Goal: Information Seeking & Learning: Learn about a topic

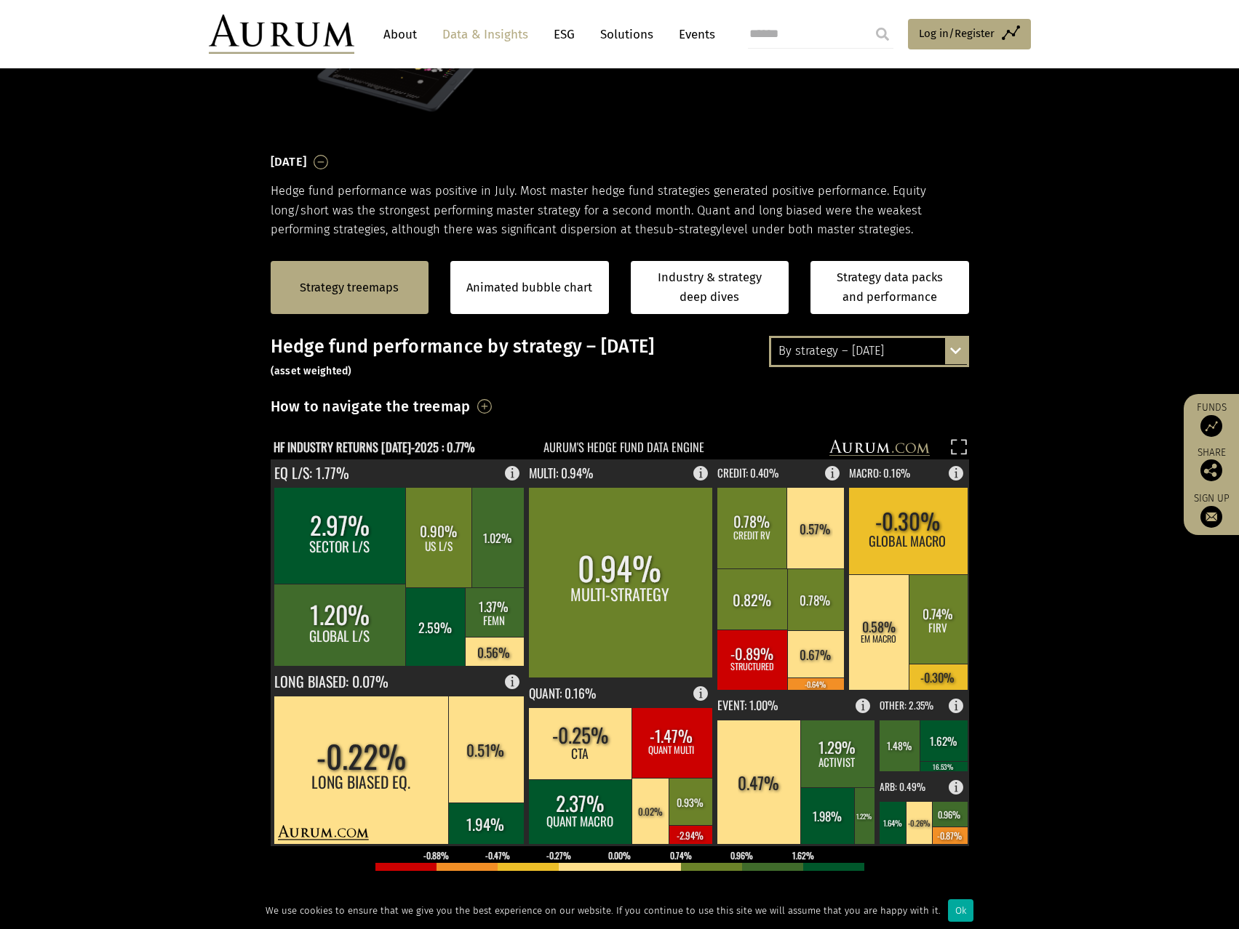
scroll to position [218, 0]
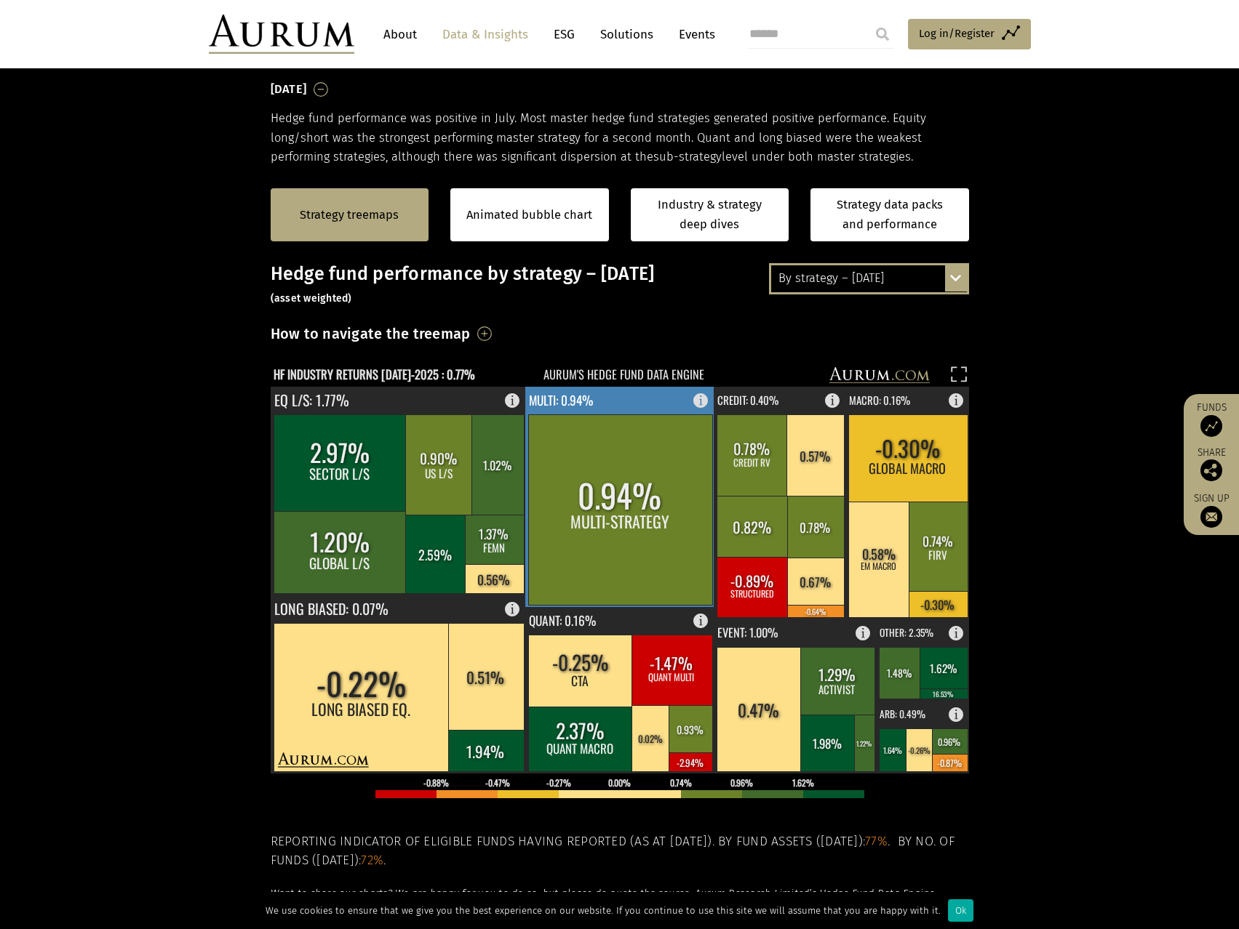
click at [677, 522] on rect at bounding box center [620, 510] width 184 height 191
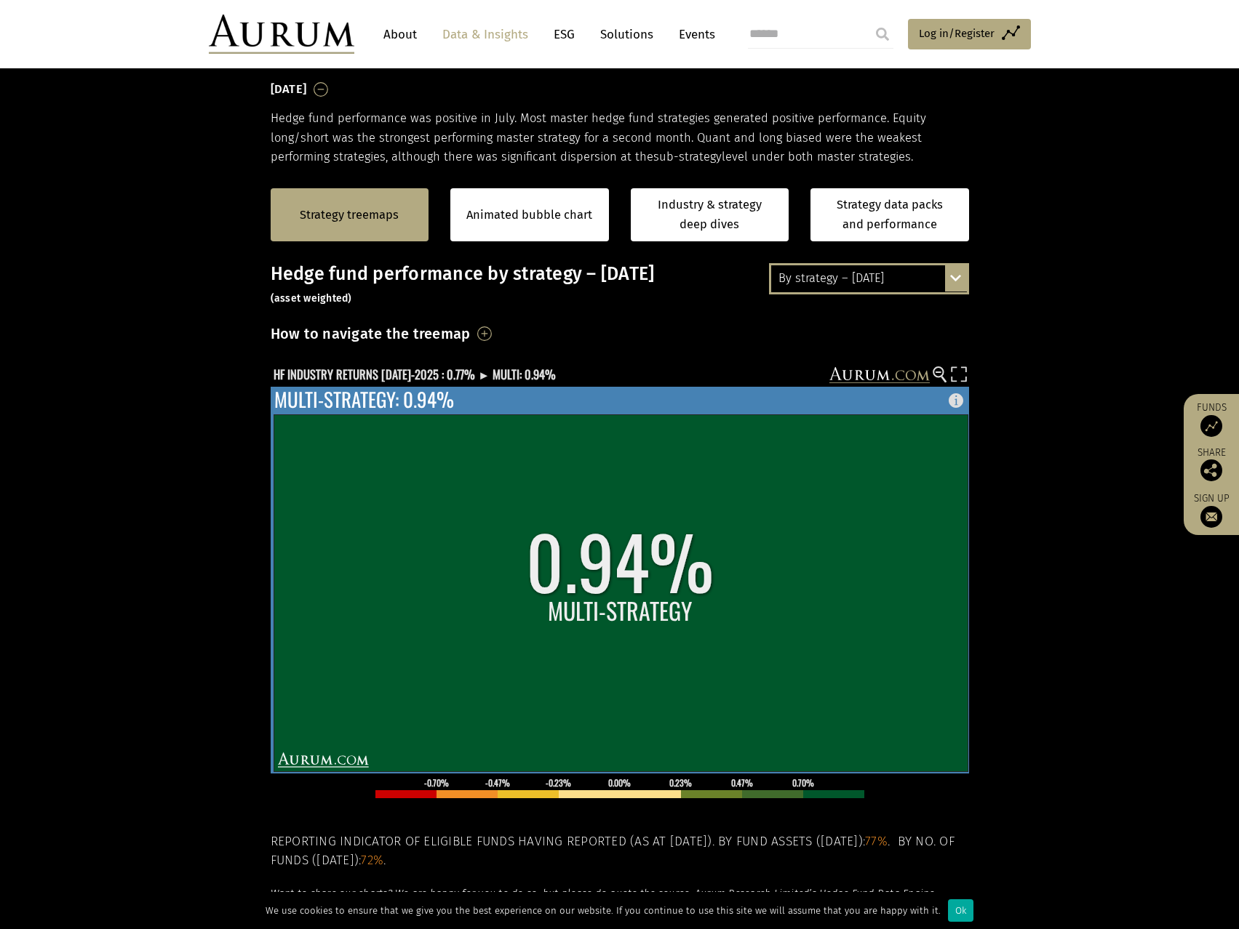
click at [677, 522] on rect at bounding box center [620, 593] width 694 height 357
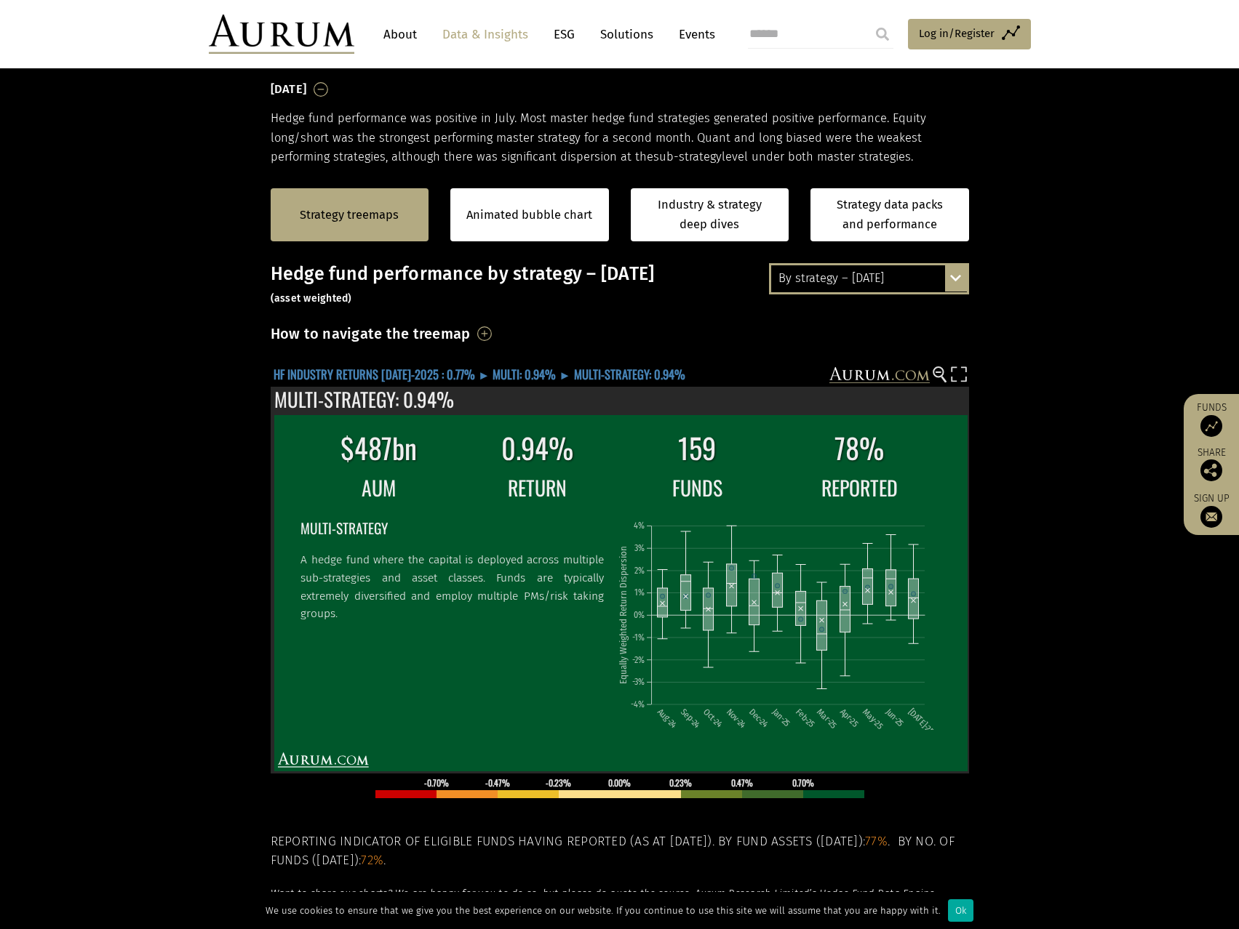
click at [396, 377] on text "HF INDUSTRY RETURNS JUL-2025 : 0.77% ► MULTI: 0.94% ► MULTI-STRATEGY: 0.94%" at bounding box center [479, 374] width 412 height 18
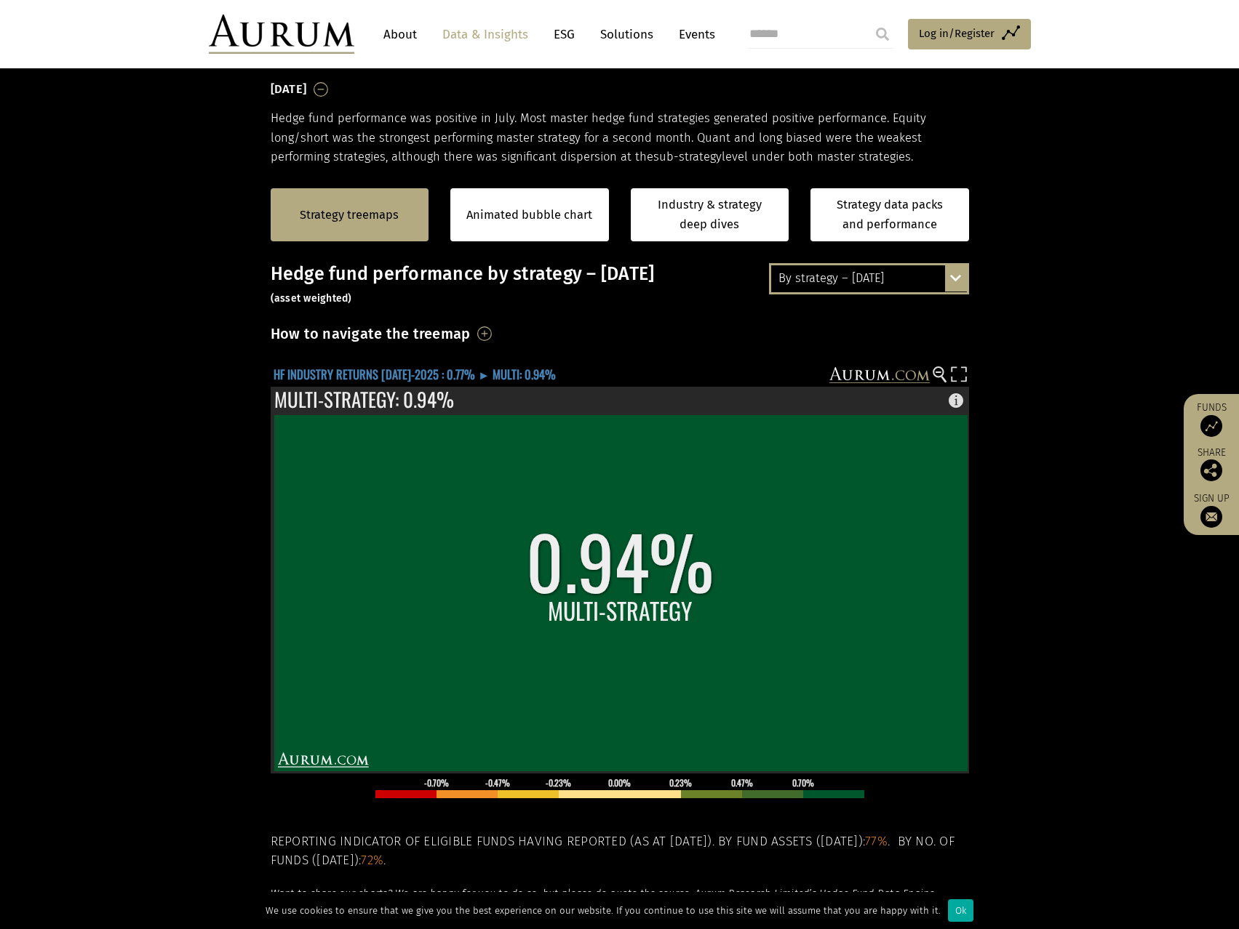
click at [396, 377] on text "HF INDUSTRY RETURNS JUL-2025 : 0.77% ► MULTI: 0.94%" at bounding box center [414, 374] width 282 height 18
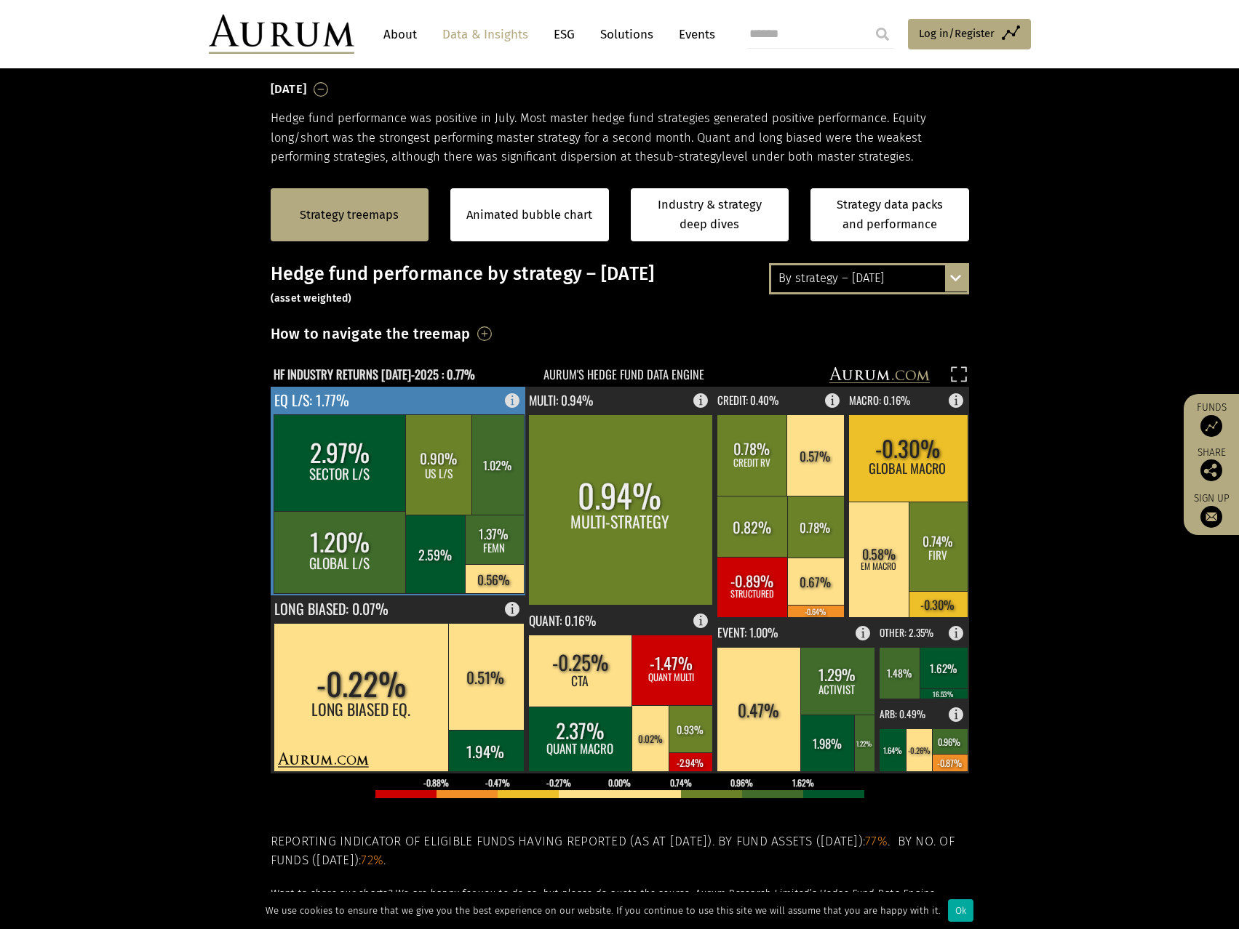
click at [411, 407] on rect at bounding box center [399, 491] width 256 height 209
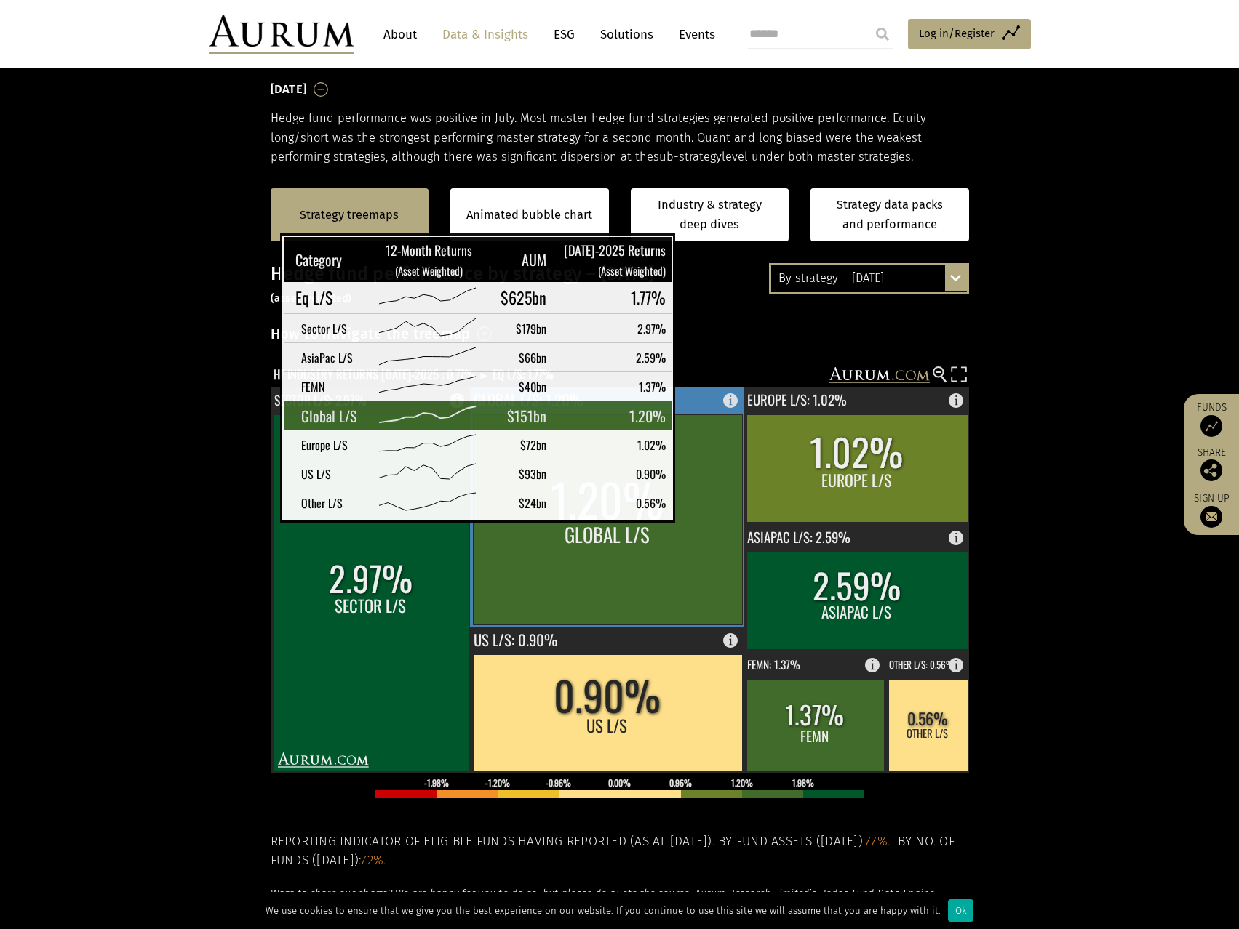
click at [702, 510] on rect at bounding box center [607, 520] width 269 height 210
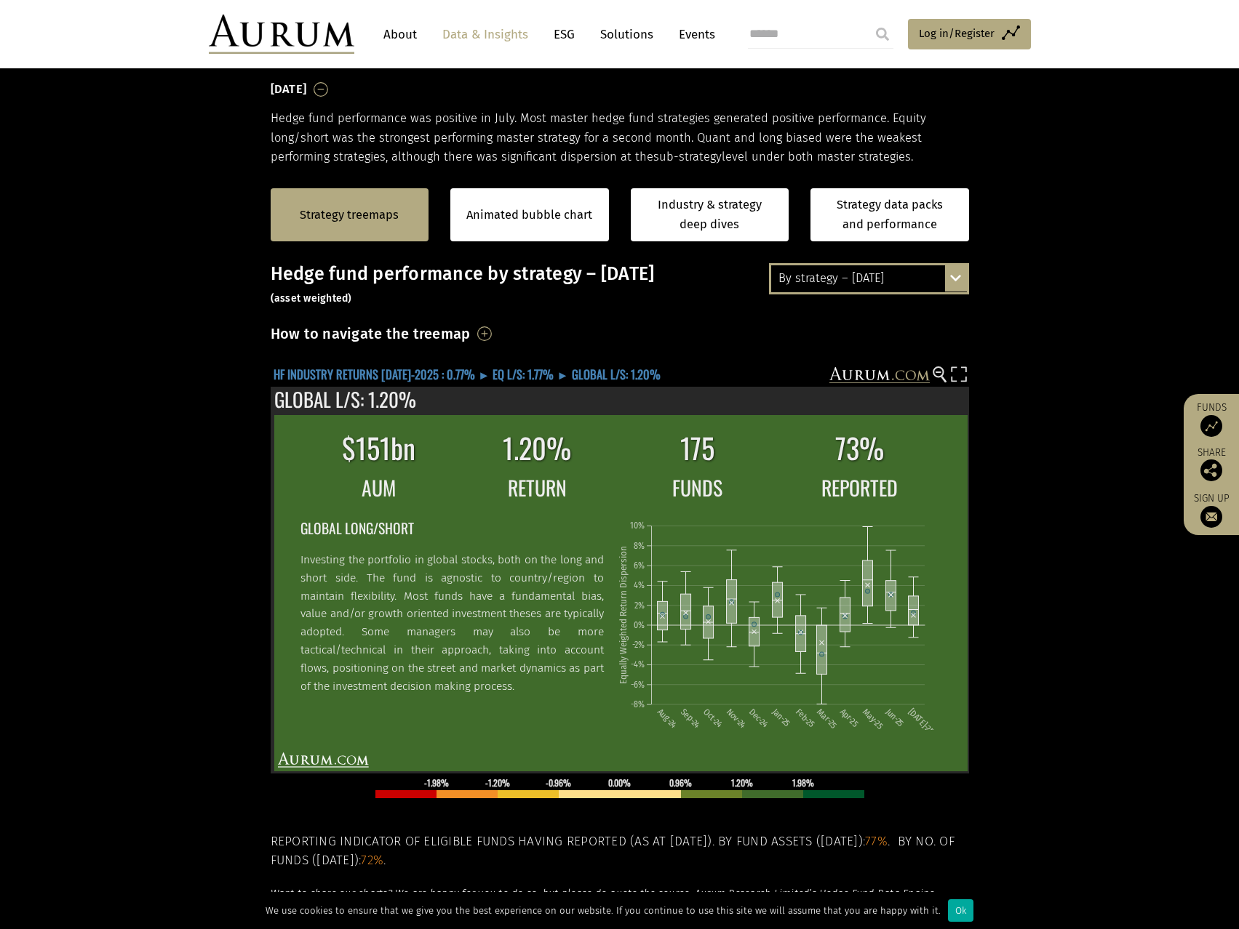
click at [399, 377] on text "HF INDUSTRY RETURNS JUL-2025 : 0.77% ► EQ L/S: 1.77% ► GLOBAL L/S: 1.20%" at bounding box center [466, 374] width 387 height 18
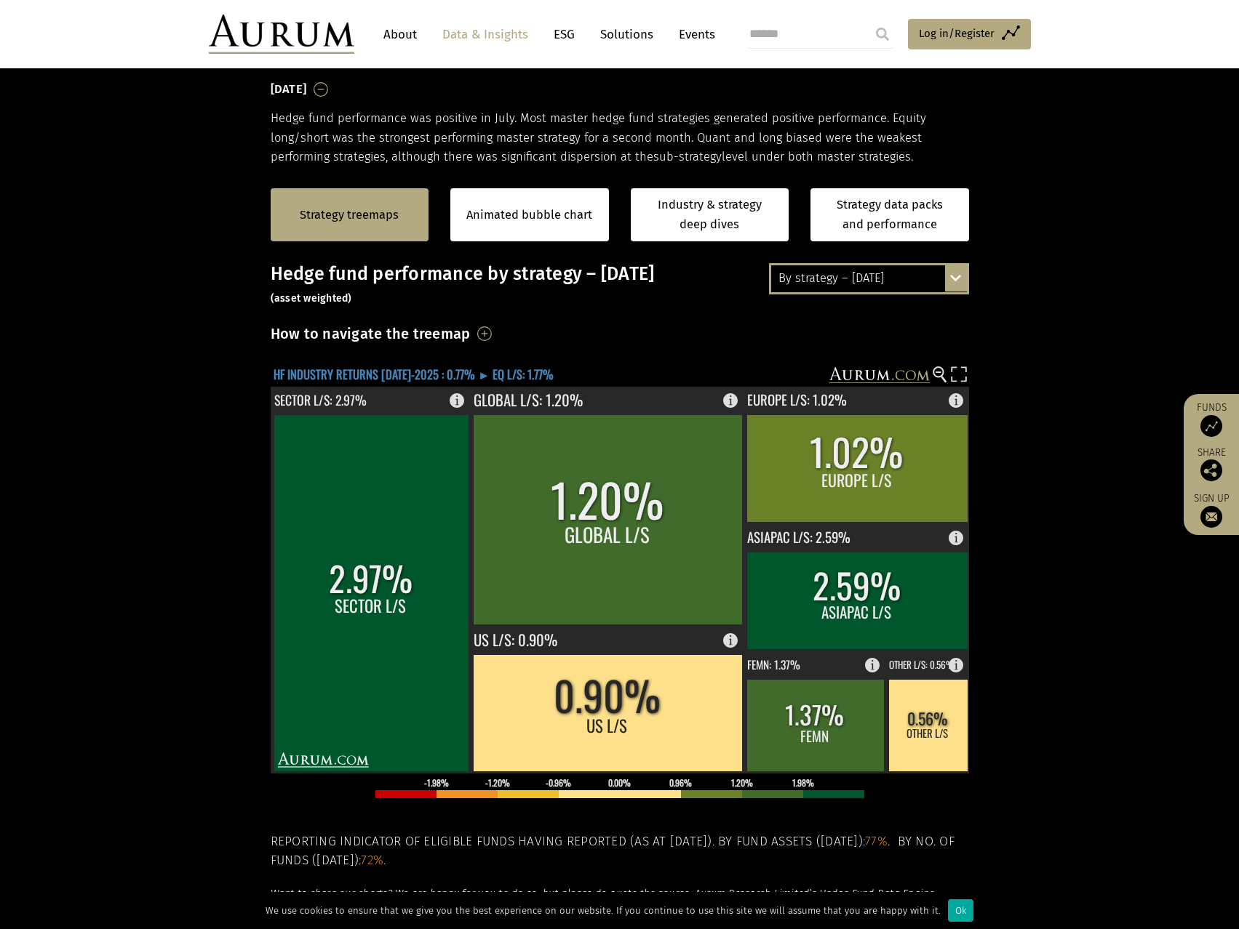
click at [399, 377] on text "HF INDUSTRY RETURNS JUL-2025 : 0.77% ► EQ L/S: 1.77%" at bounding box center [413, 374] width 280 height 18
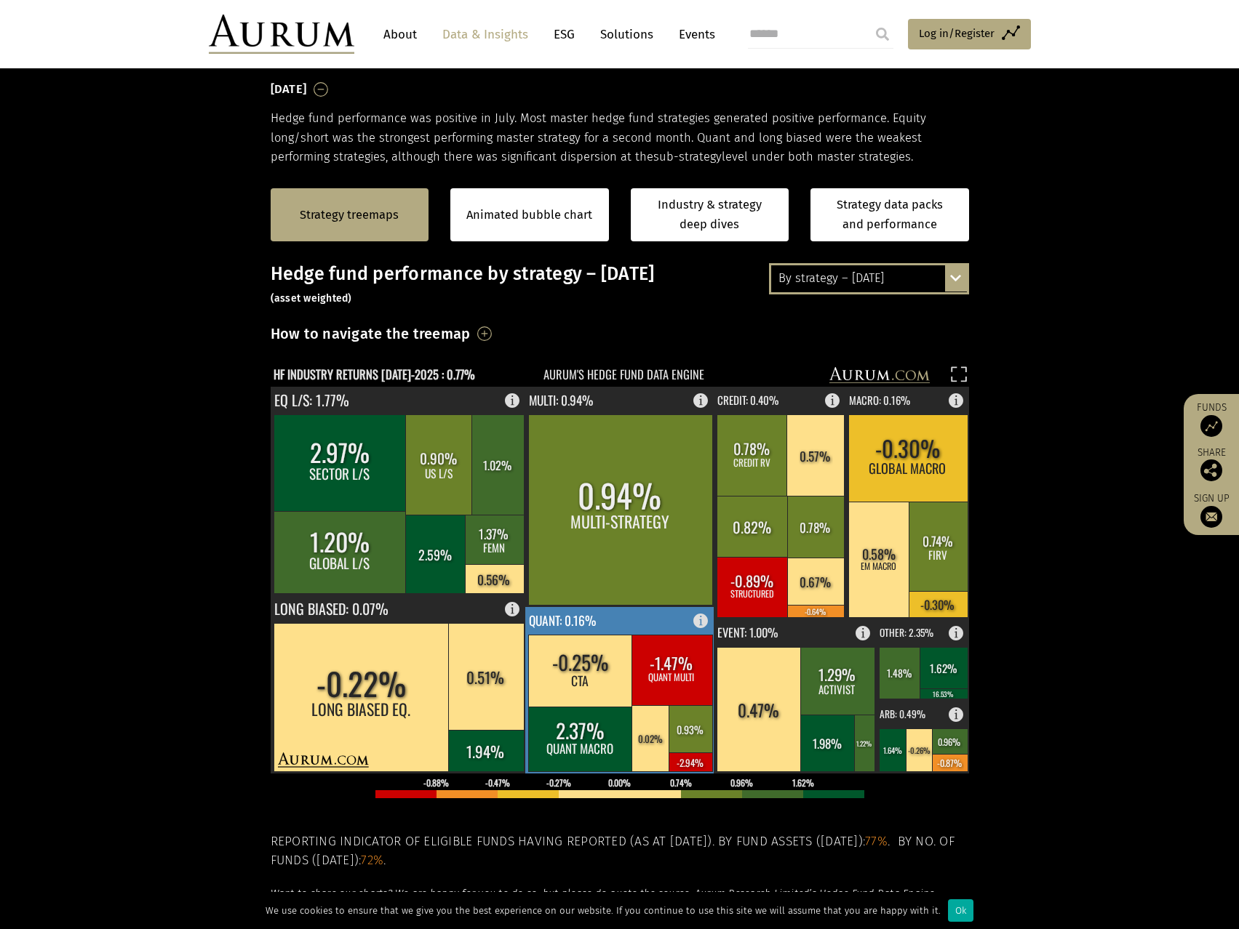
click at [607, 619] on rect at bounding box center [620, 690] width 190 height 167
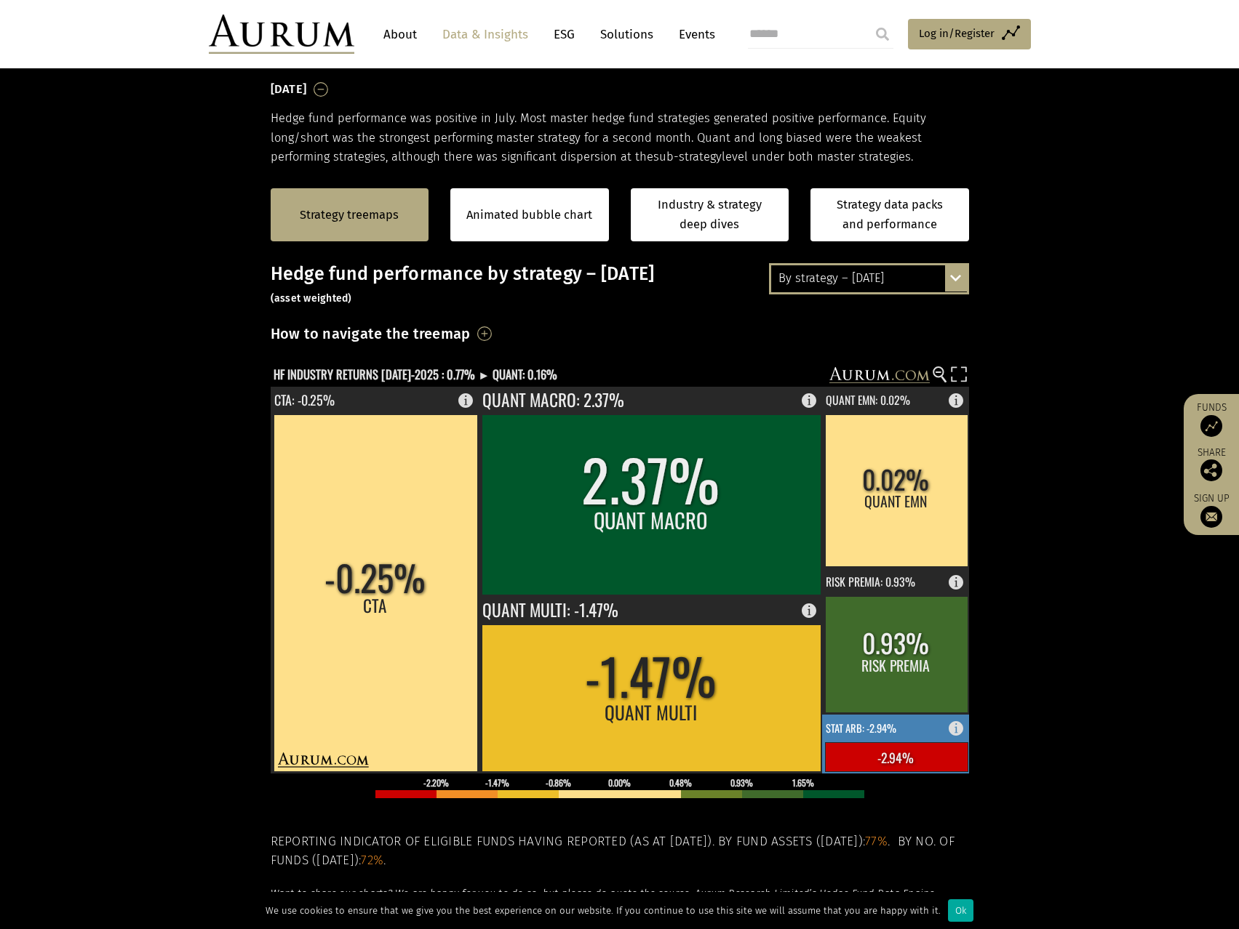
click at [884, 767] on rect at bounding box center [896, 757] width 143 height 29
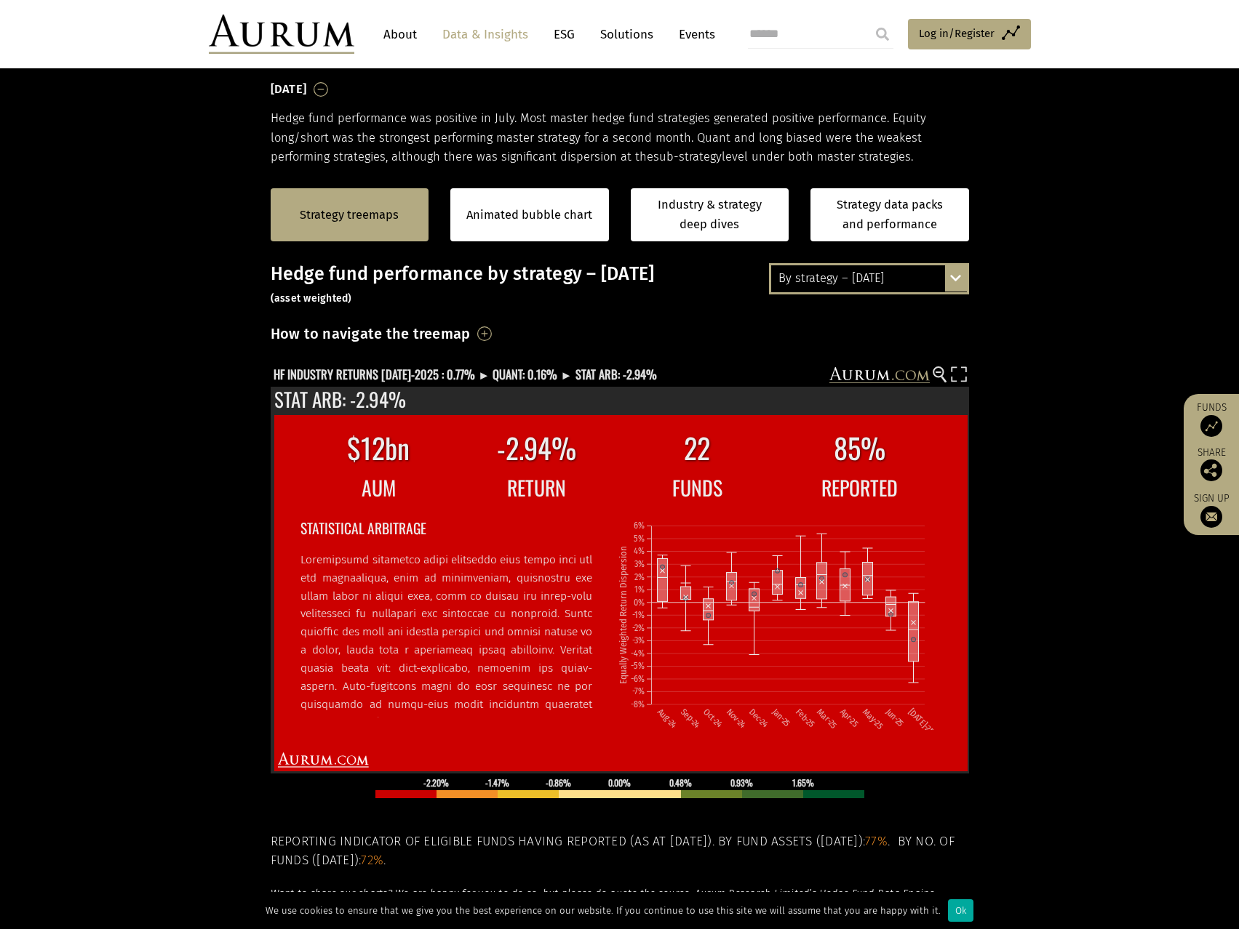
click at [1131, 716] on section "Strategy treemaps Animated bubble chart Industry & strategy deep dives Strategy…" at bounding box center [619, 621] width 1239 height 909
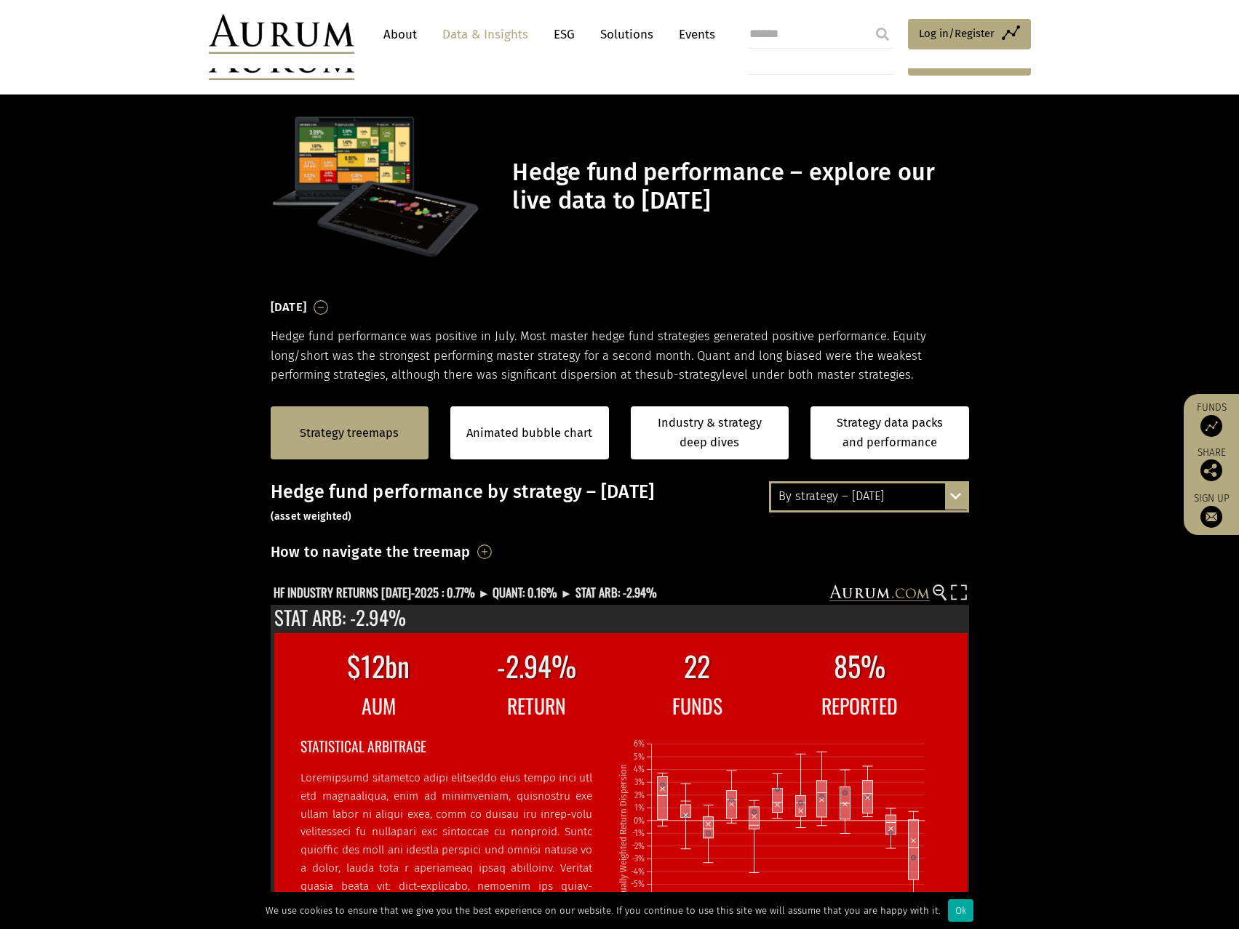
scroll to position [218, 0]
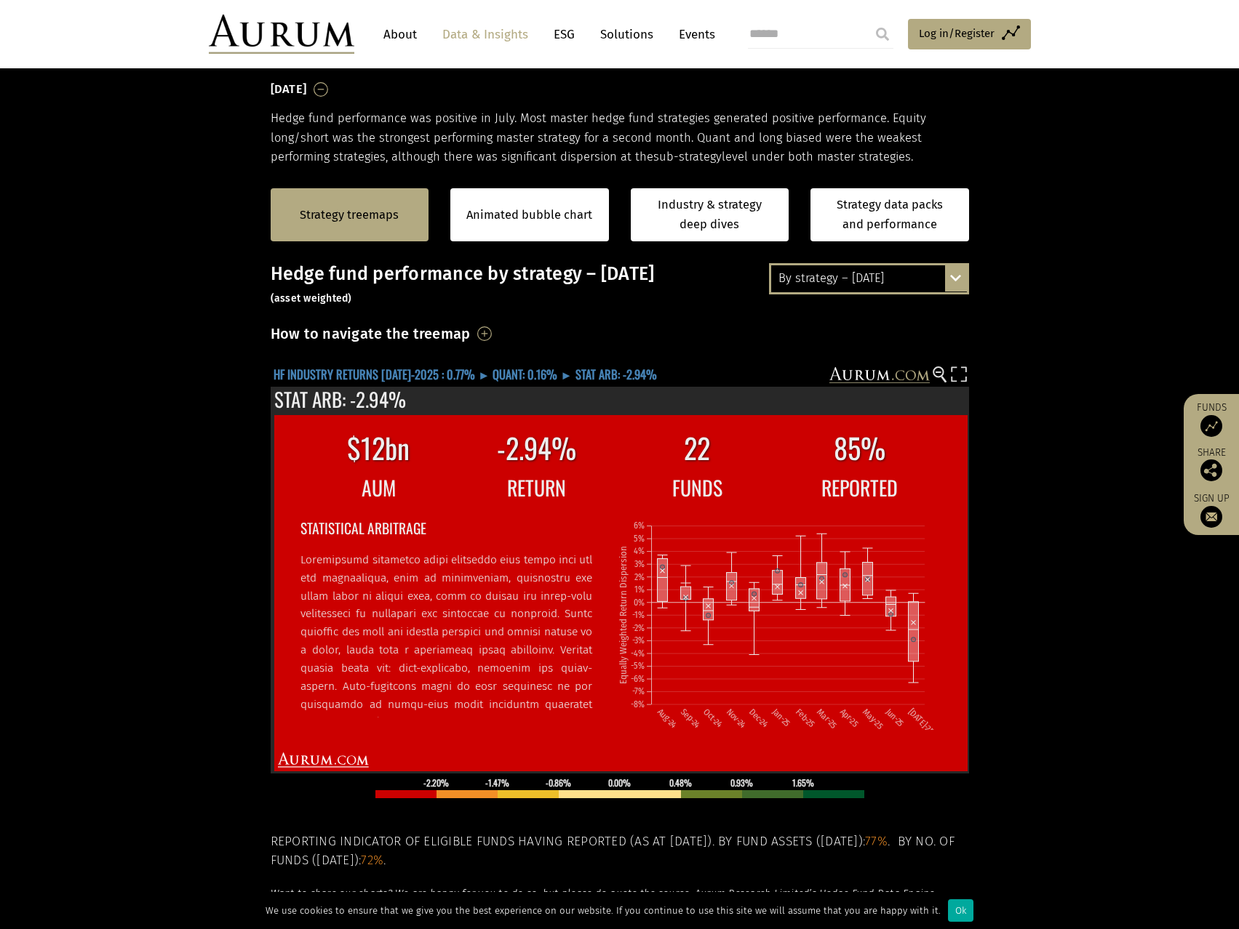
click at [354, 369] on text "HF INDUSTRY RETURNS JUL-2025 : 0.77% ► QUANT: 0.16% ► STAT ARB: -2.94%" at bounding box center [464, 374] width 383 height 18
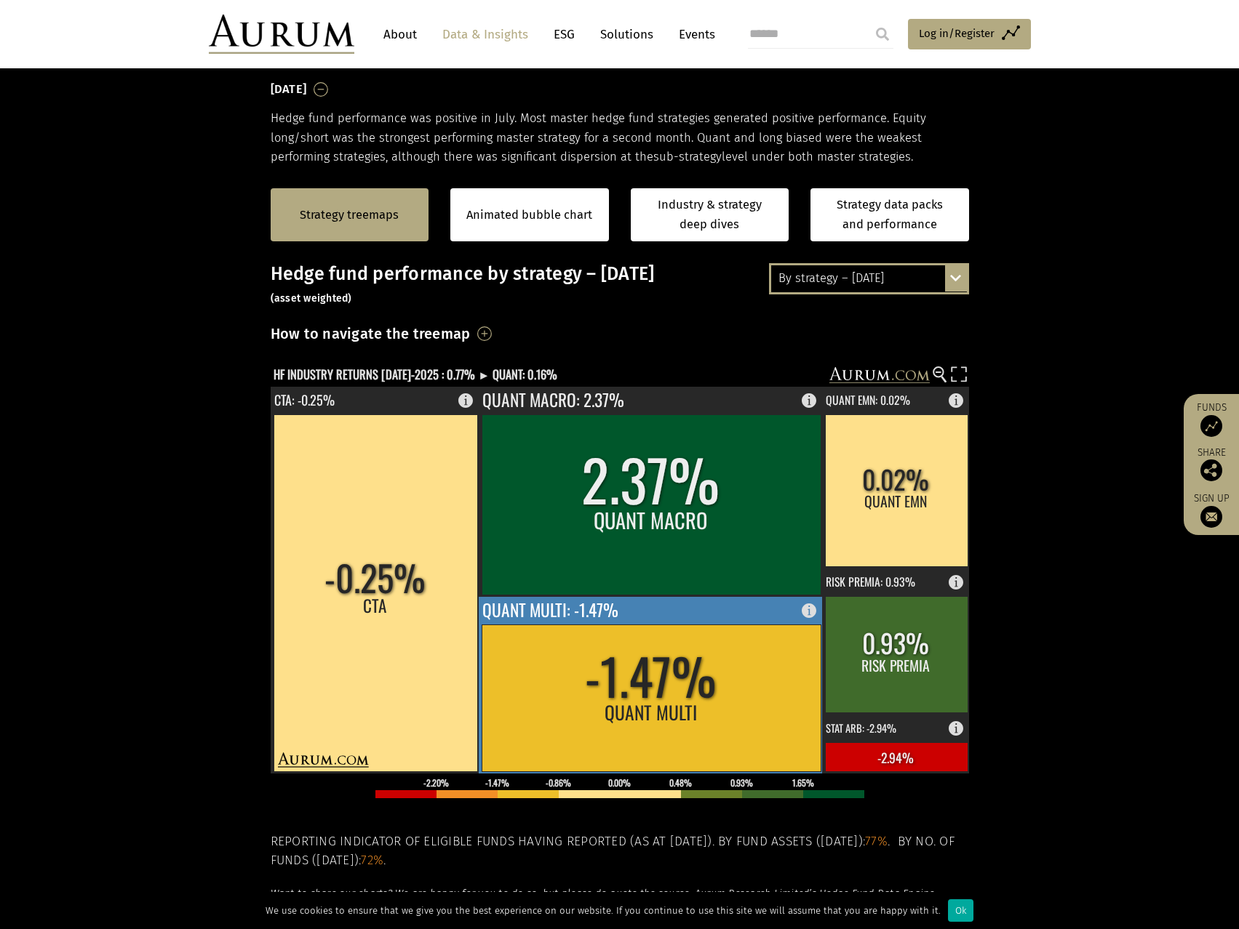
click at [572, 650] on rect at bounding box center [650, 698] width 339 height 147
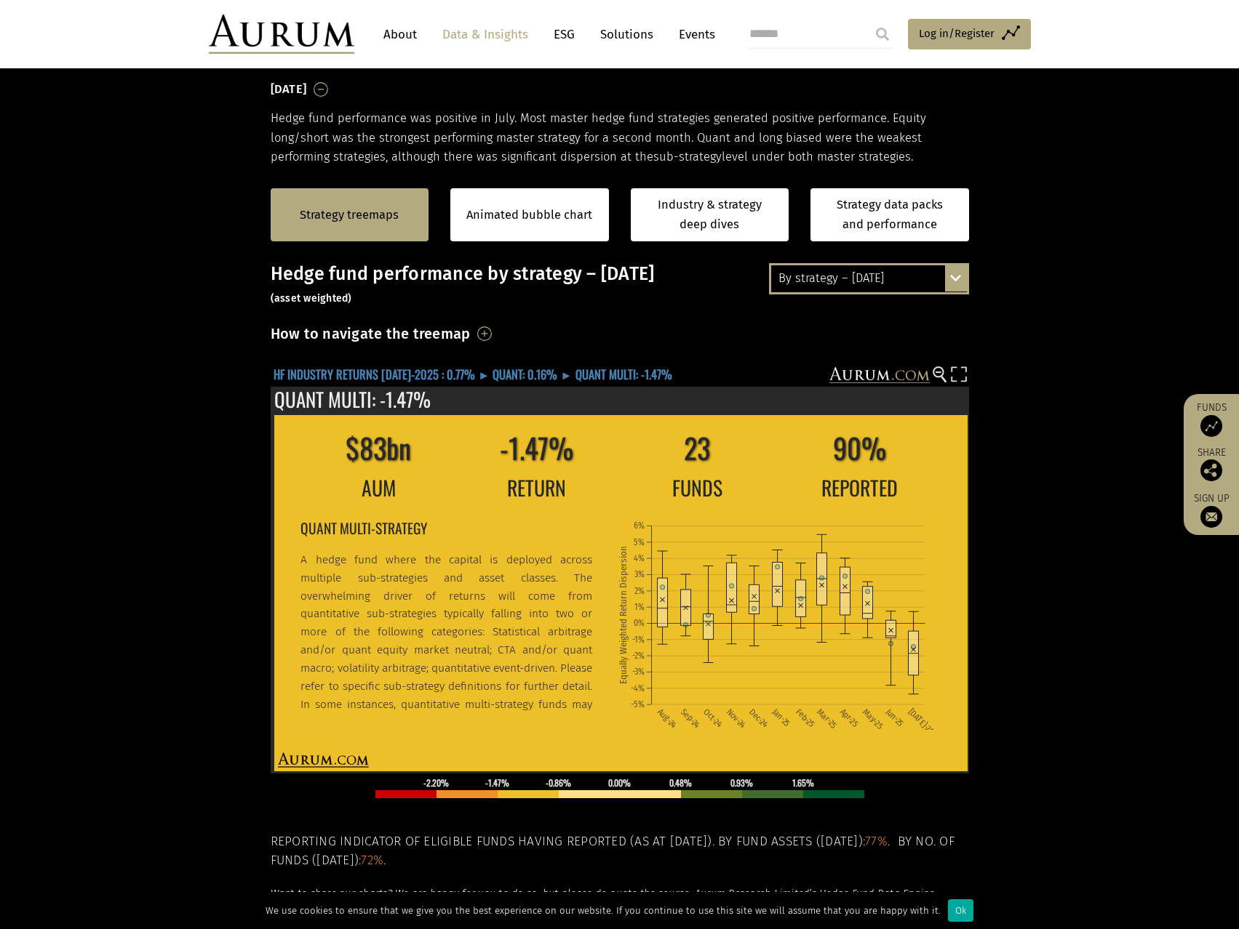
click at [492, 375] on text "HF INDUSTRY RETURNS JUL-2025 : 0.77% ► QUANT: 0.16% ► QUANT MULTI: -1.47%" at bounding box center [472, 374] width 399 height 18
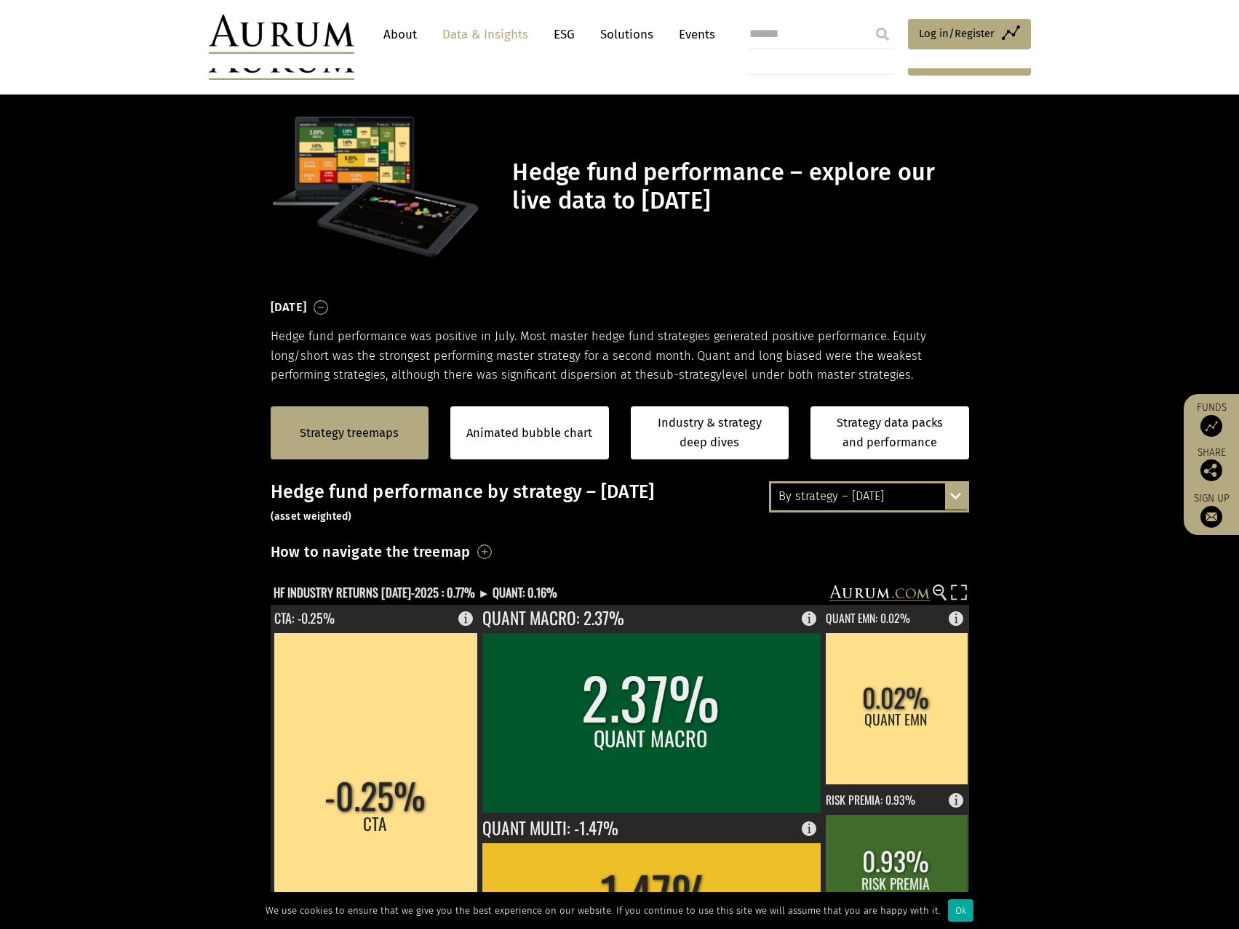
scroll to position [218, 0]
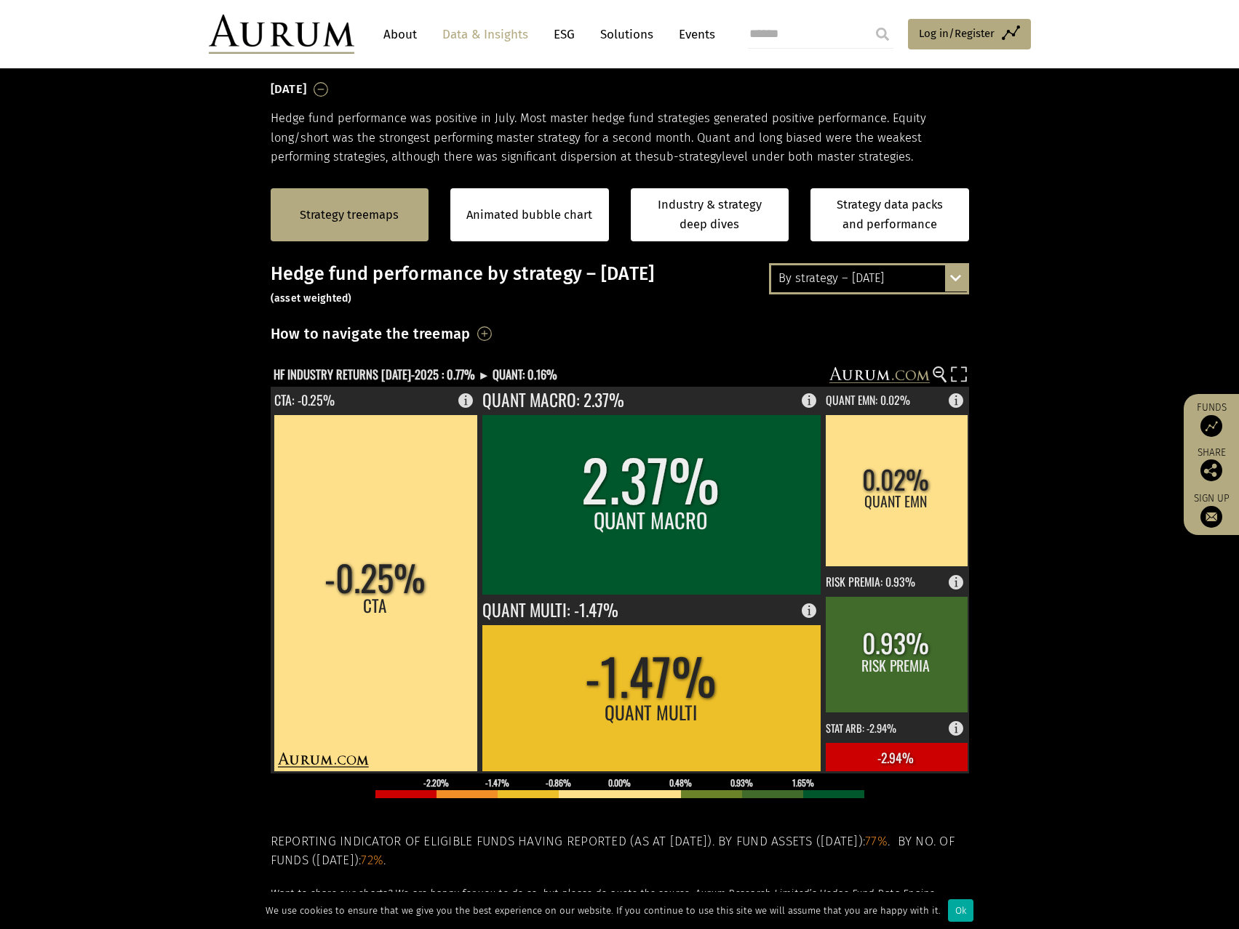
click at [906, 284] on div "By strategy – [DATE]" at bounding box center [869, 278] width 196 height 26
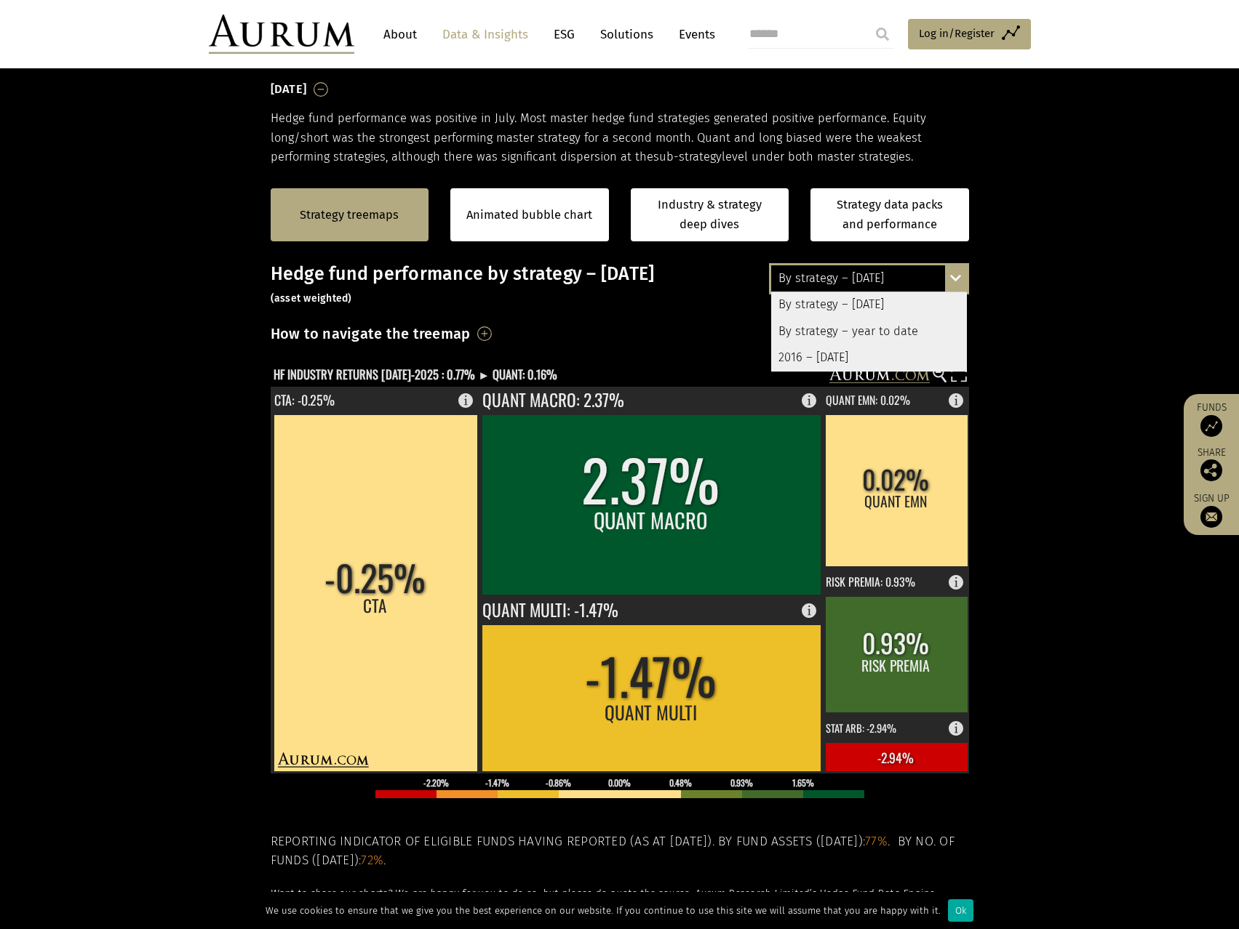
click at [893, 330] on div "By strategy – year to date" at bounding box center [869, 332] width 196 height 26
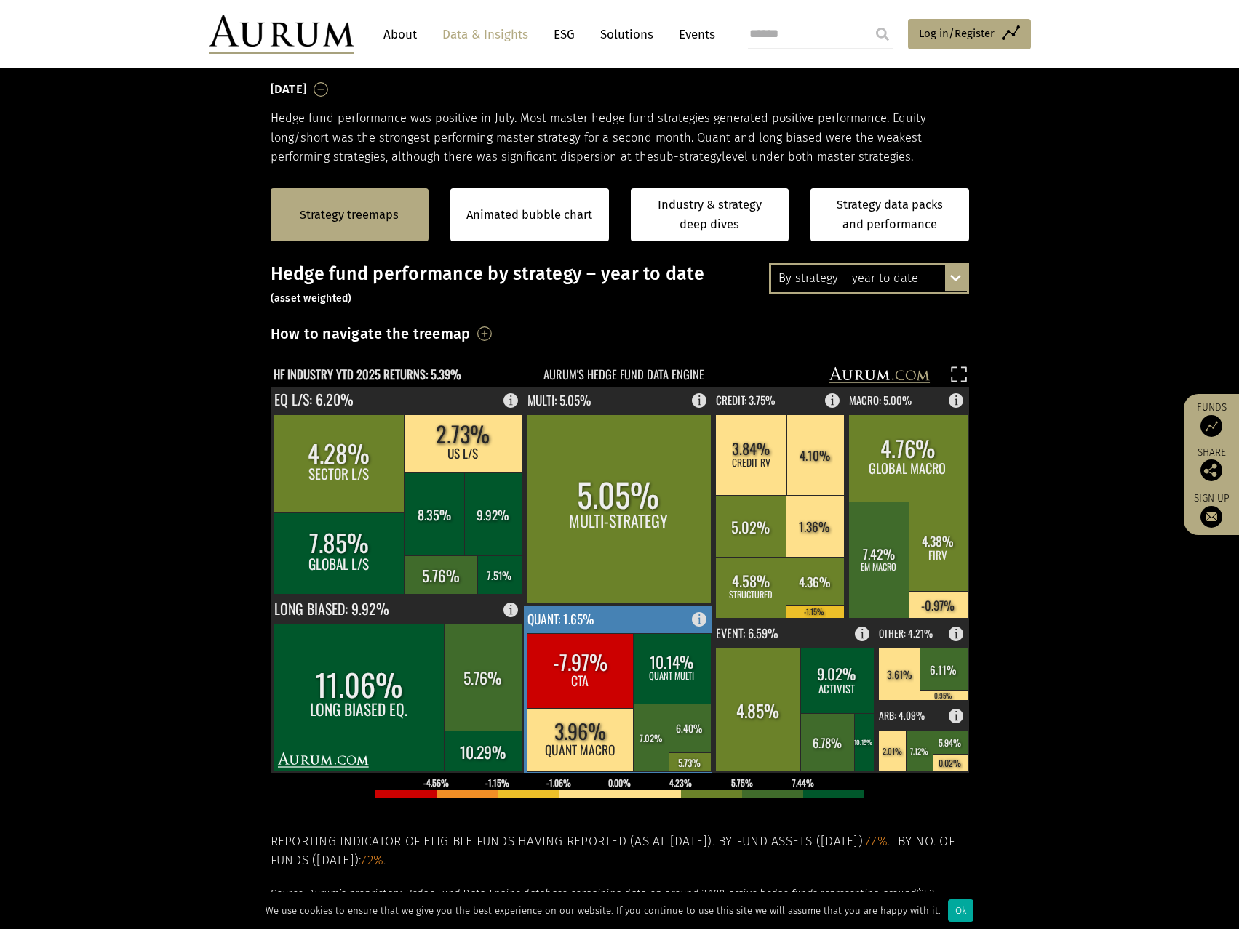
click at [612, 617] on rect at bounding box center [619, 690] width 190 height 168
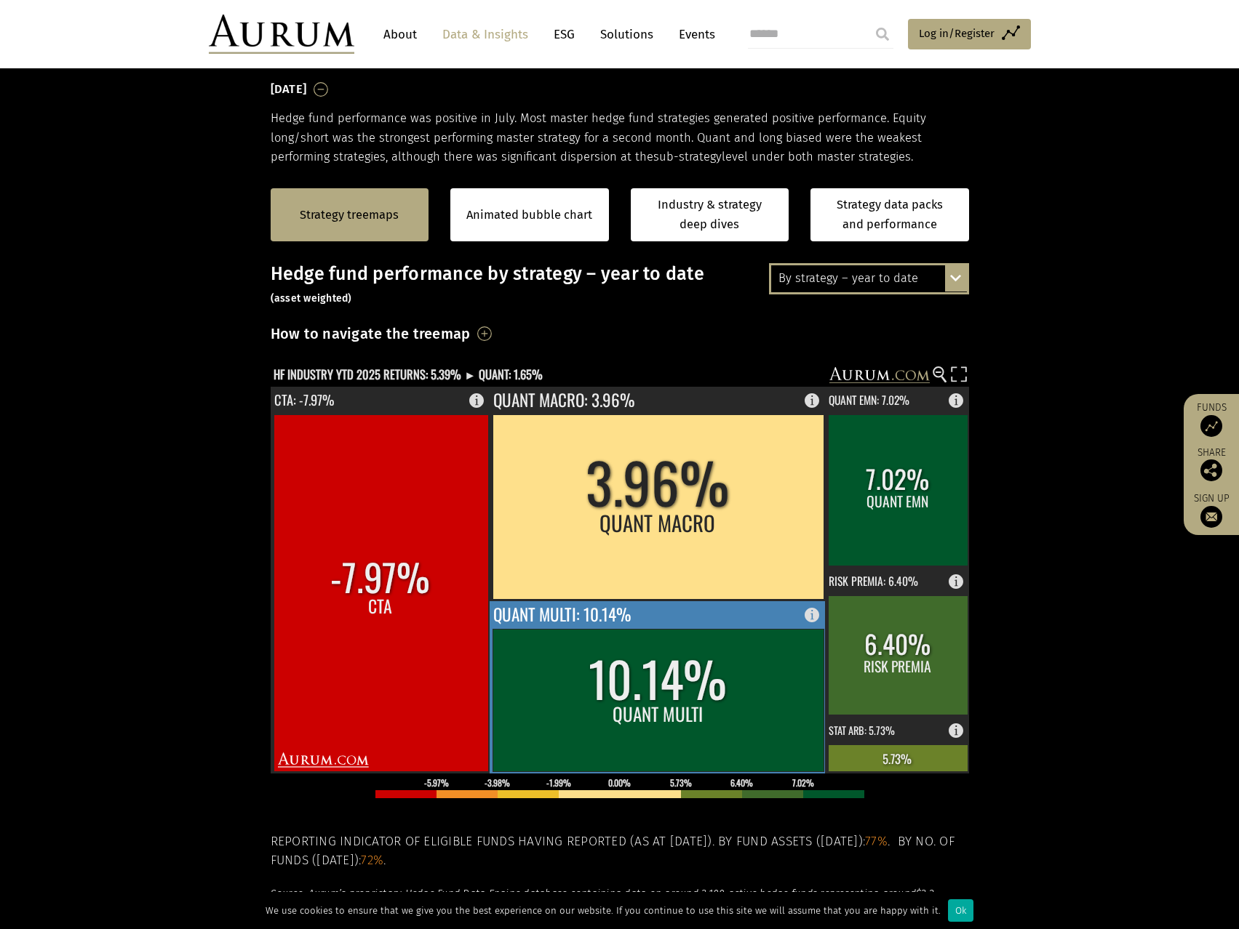
click at [608, 673] on rect at bounding box center [657, 700] width 331 height 143
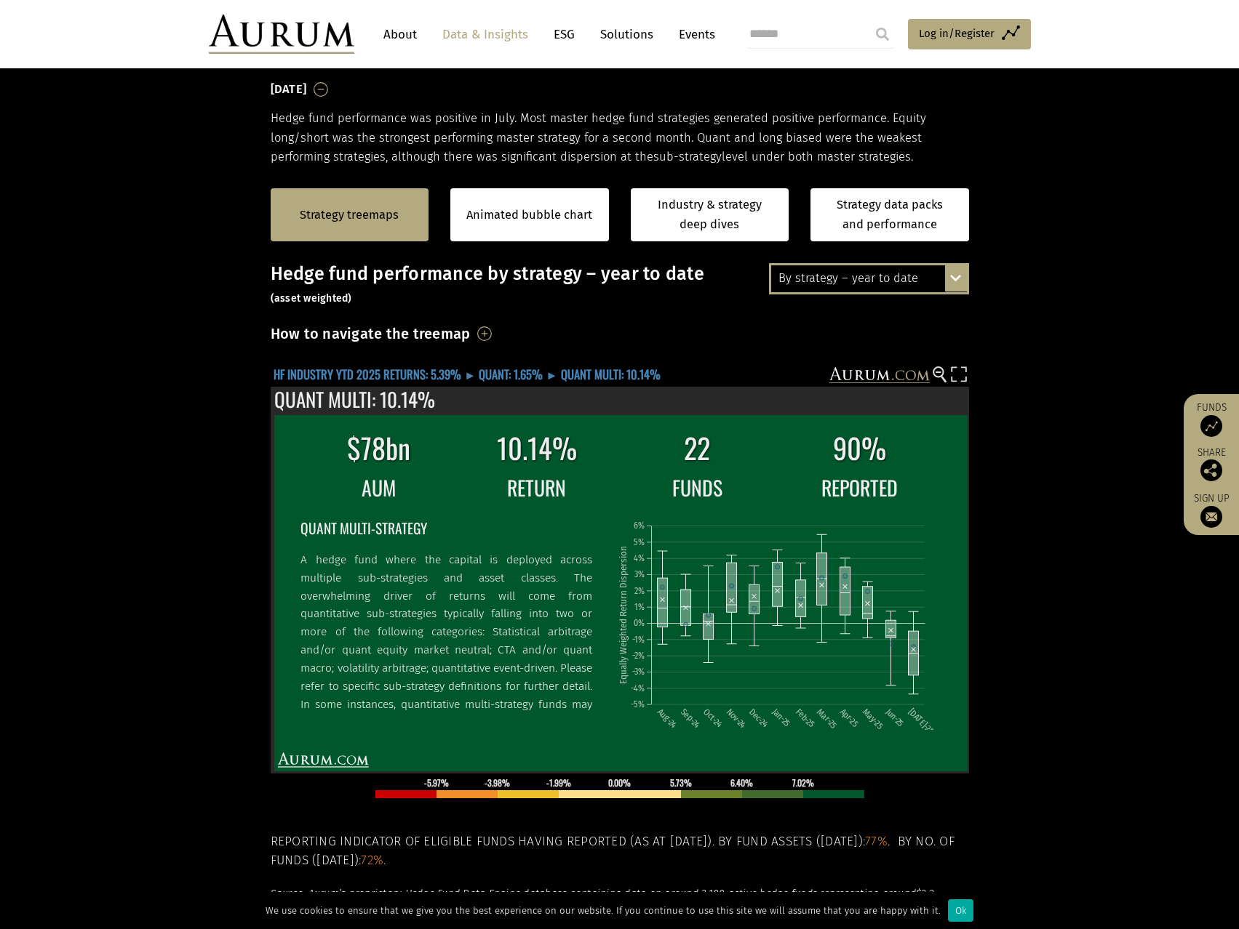
click at [426, 377] on text "HF INDUSTRY YTD 2025 RETURNS: 5.39% ► QUANT: 1.65% ► QUANT MULTI: 10.14%" at bounding box center [466, 374] width 387 height 18
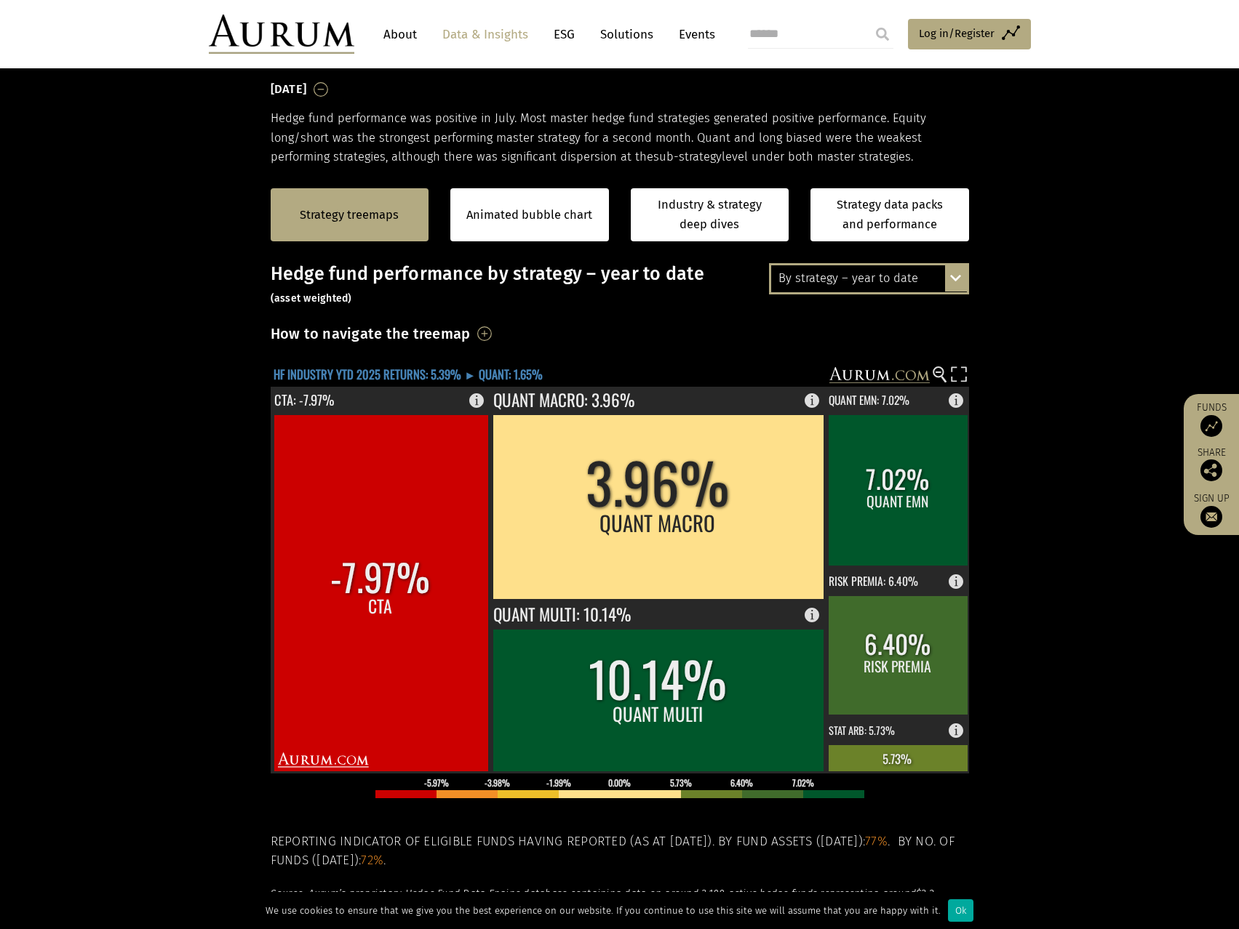
click at [426, 377] on text "HF INDUSTRY YTD 2025 RETURNS: 5.39% ► QUANT: 1.65%" at bounding box center [407, 374] width 269 height 18
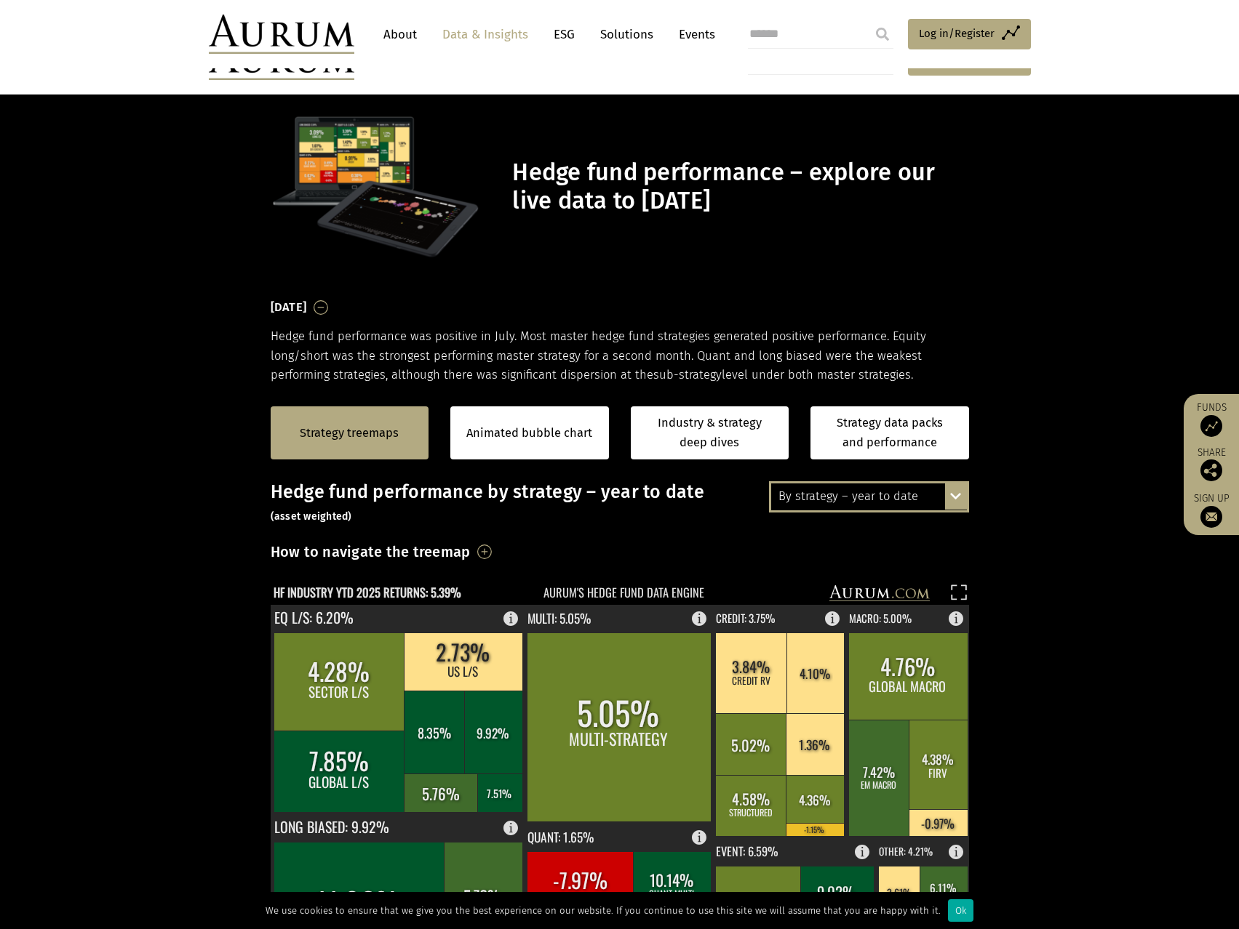
scroll to position [218, 0]
